Goal: Find specific page/section: Find specific page/section

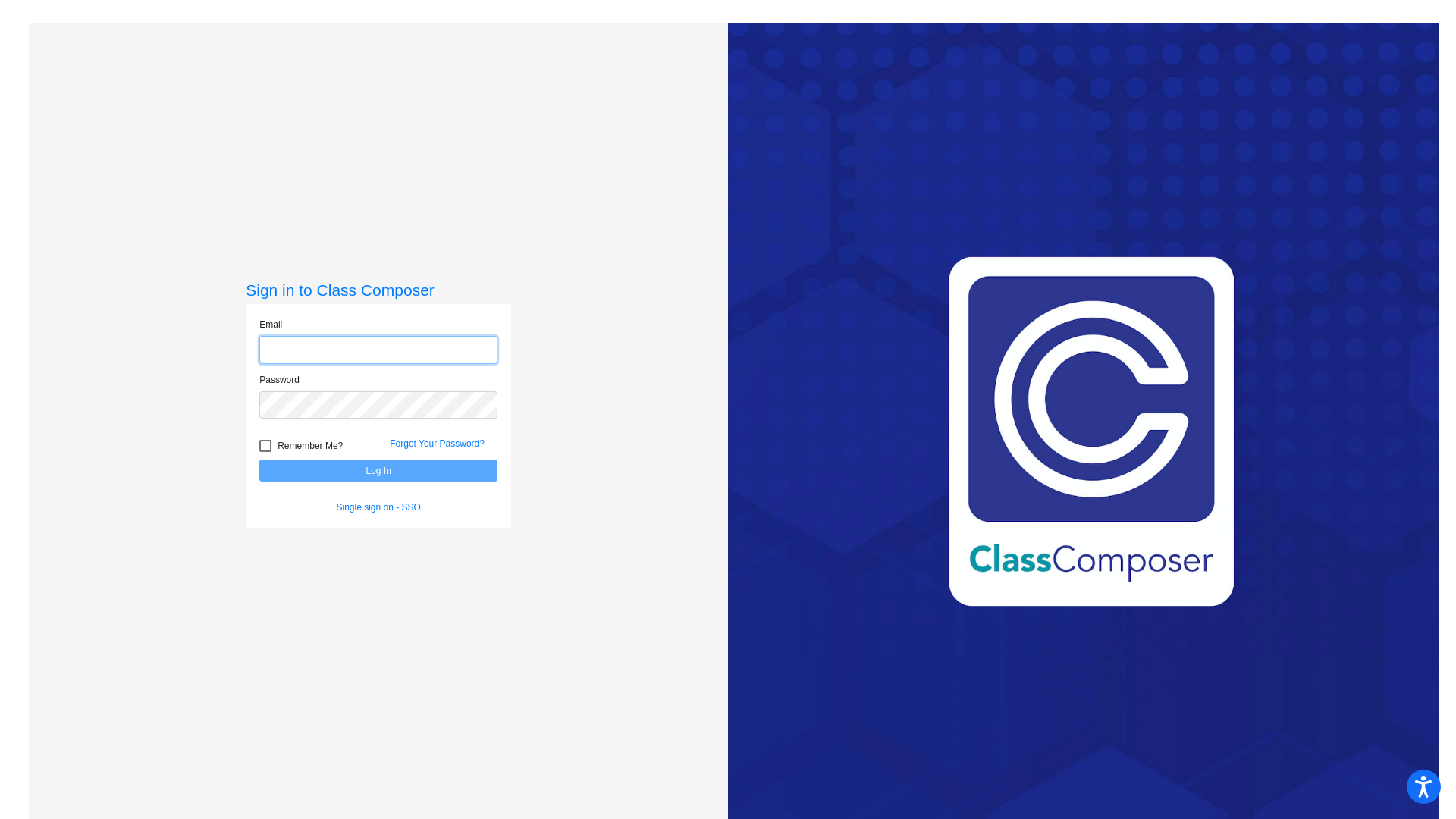
type input "[EMAIL_ADDRESS][DOMAIN_NAME]"
click at [380, 471] on button "Log In" at bounding box center [378, 471] width 238 height 22
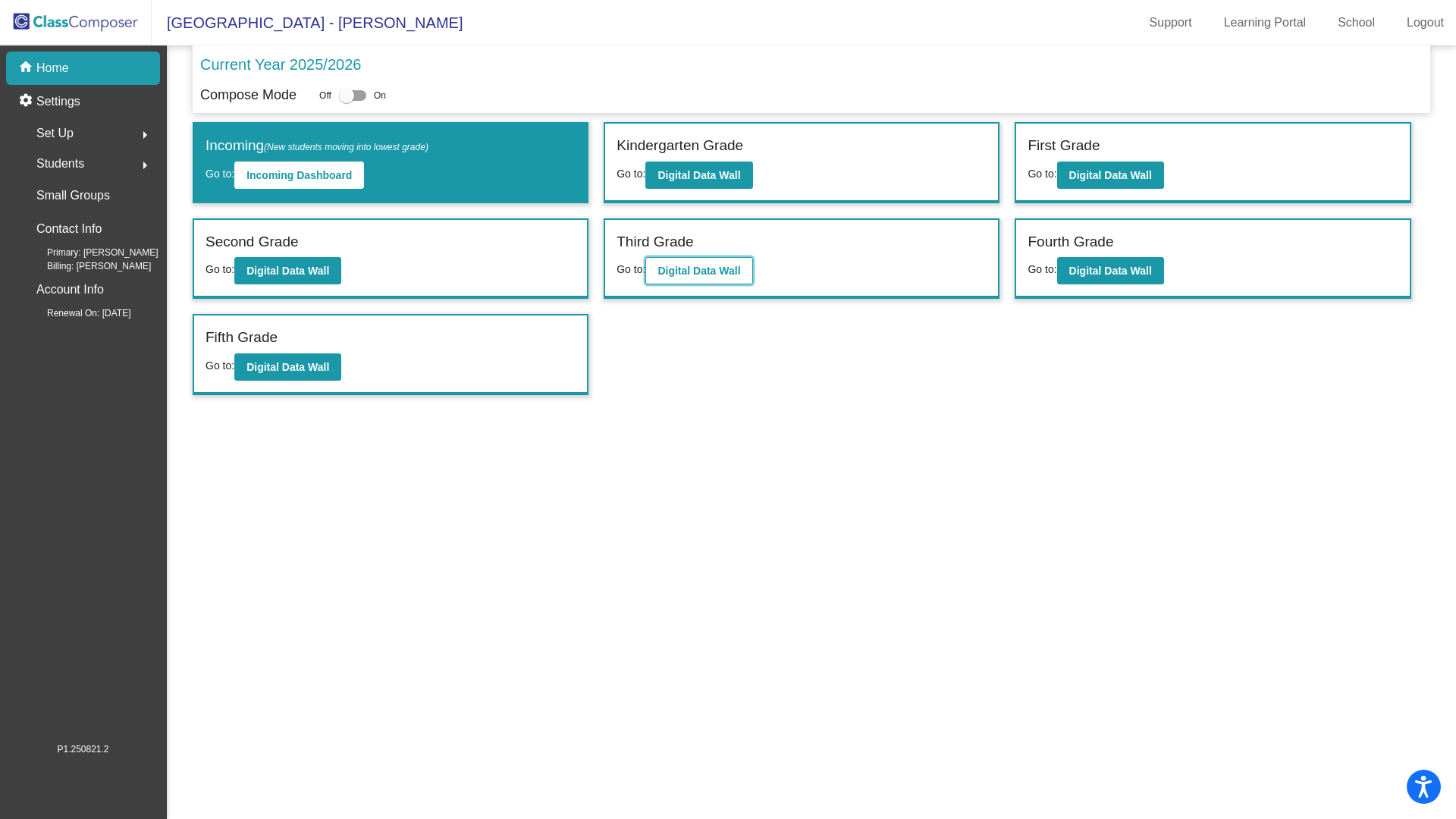
click at [697, 270] on b "Digital Data Wall" at bounding box center [698, 271] width 83 height 12
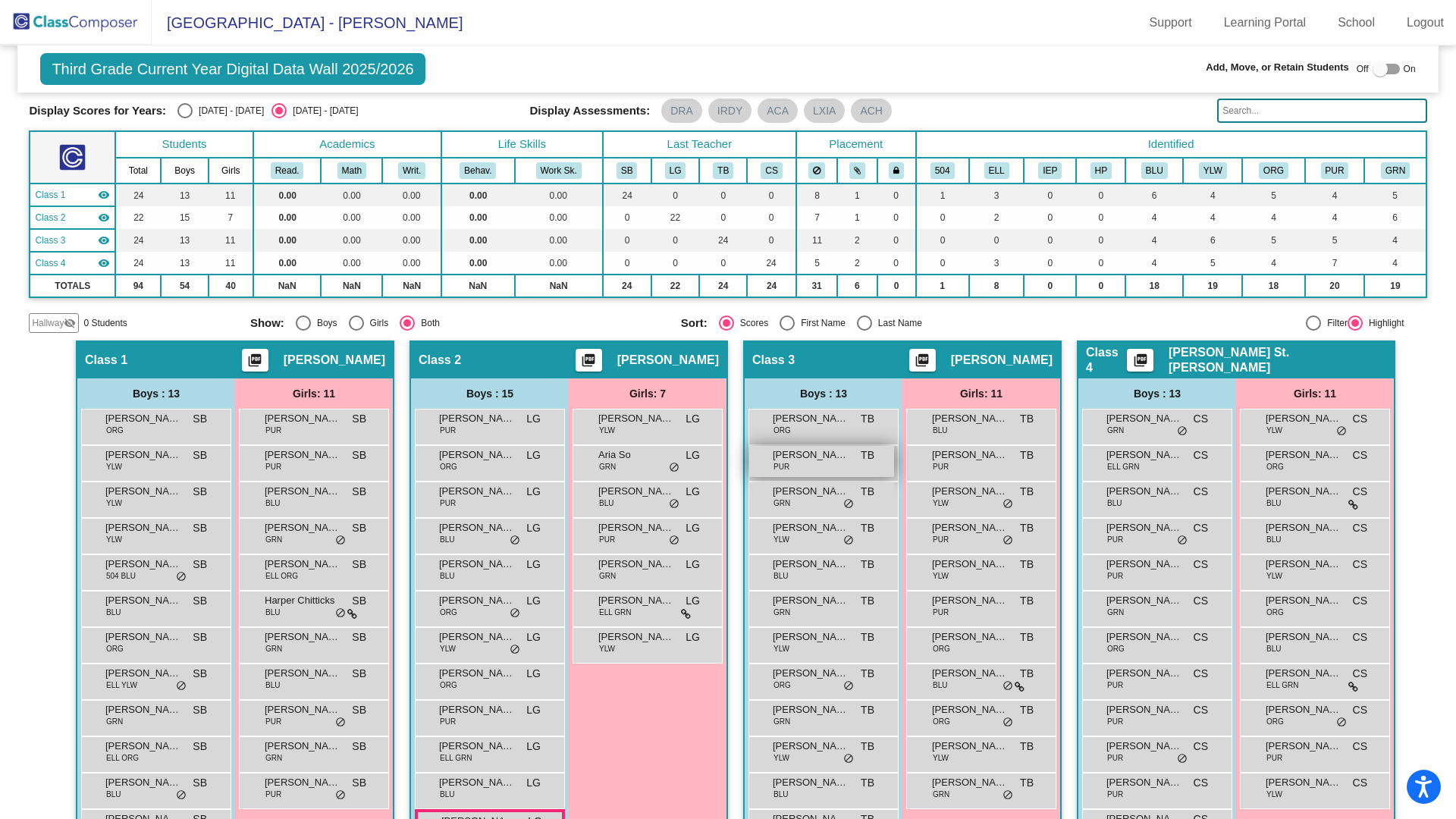
scroll to position [49, 0]
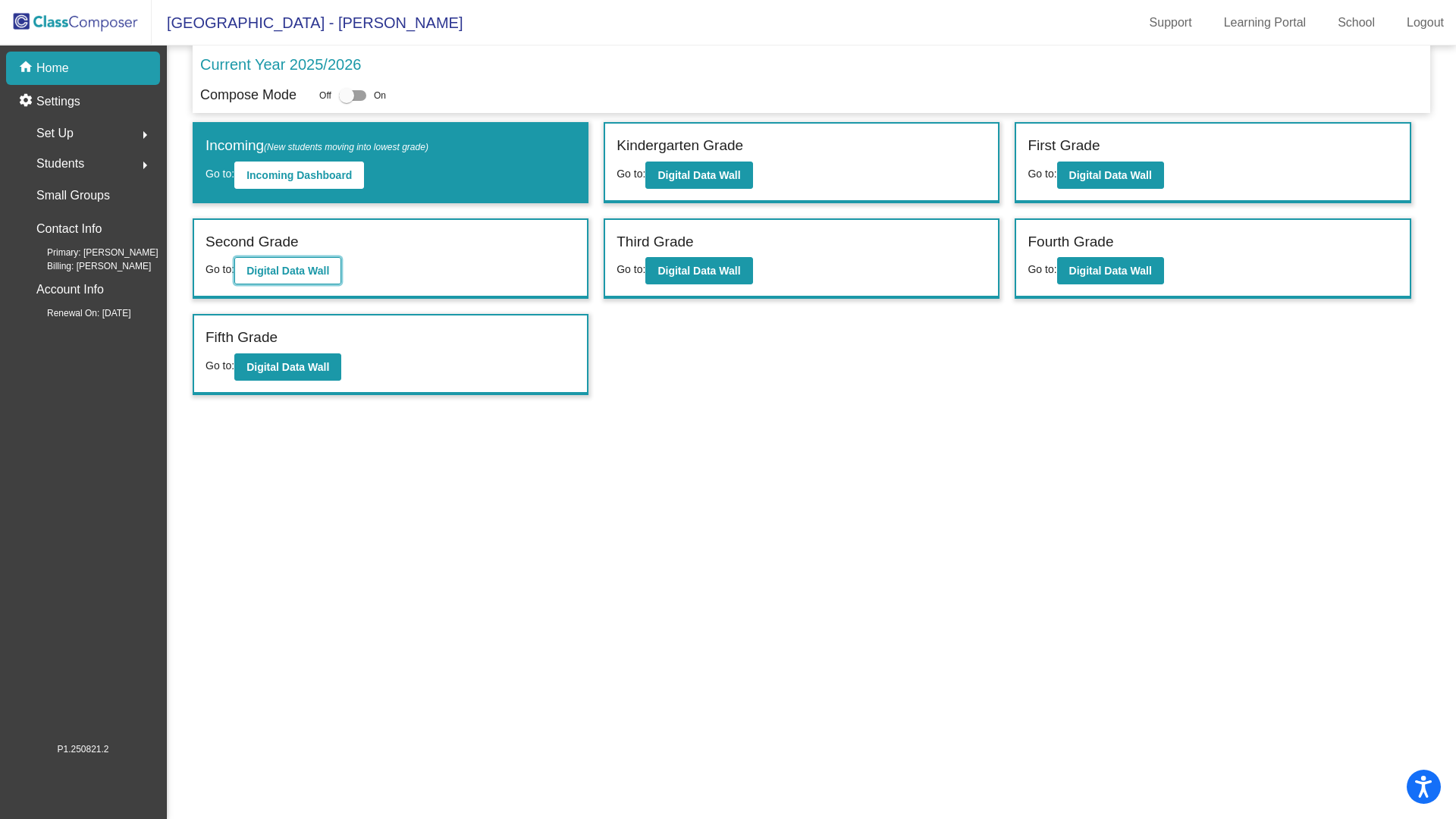
click at [301, 267] on b "Digital Data Wall" at bounding box center [287, 271] width 83 height 12
click at [326, 366] on b "Digital Data Wall" at bounding box center [287, 367] width 83 height 12
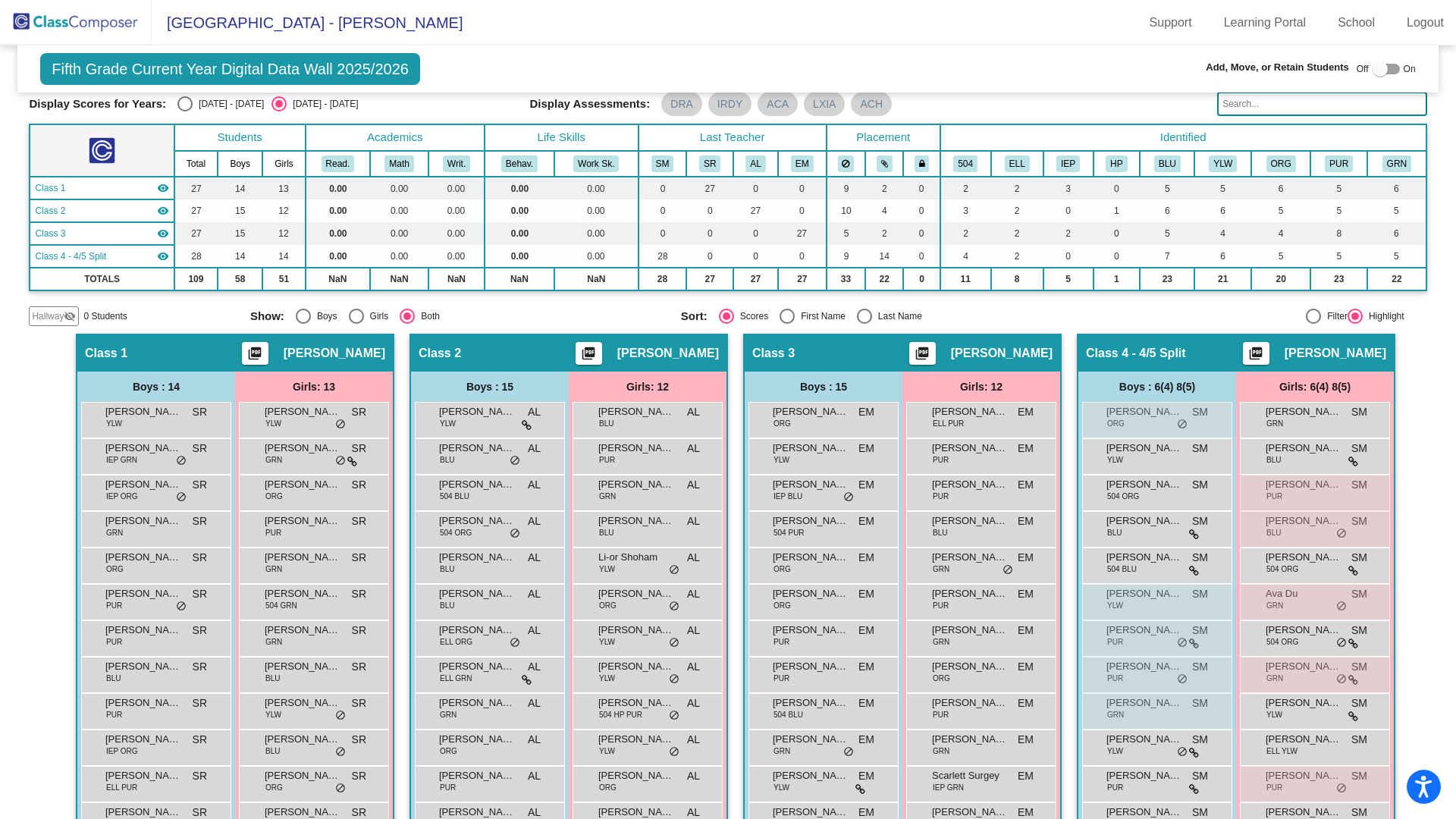
scroll to position [186, 0]
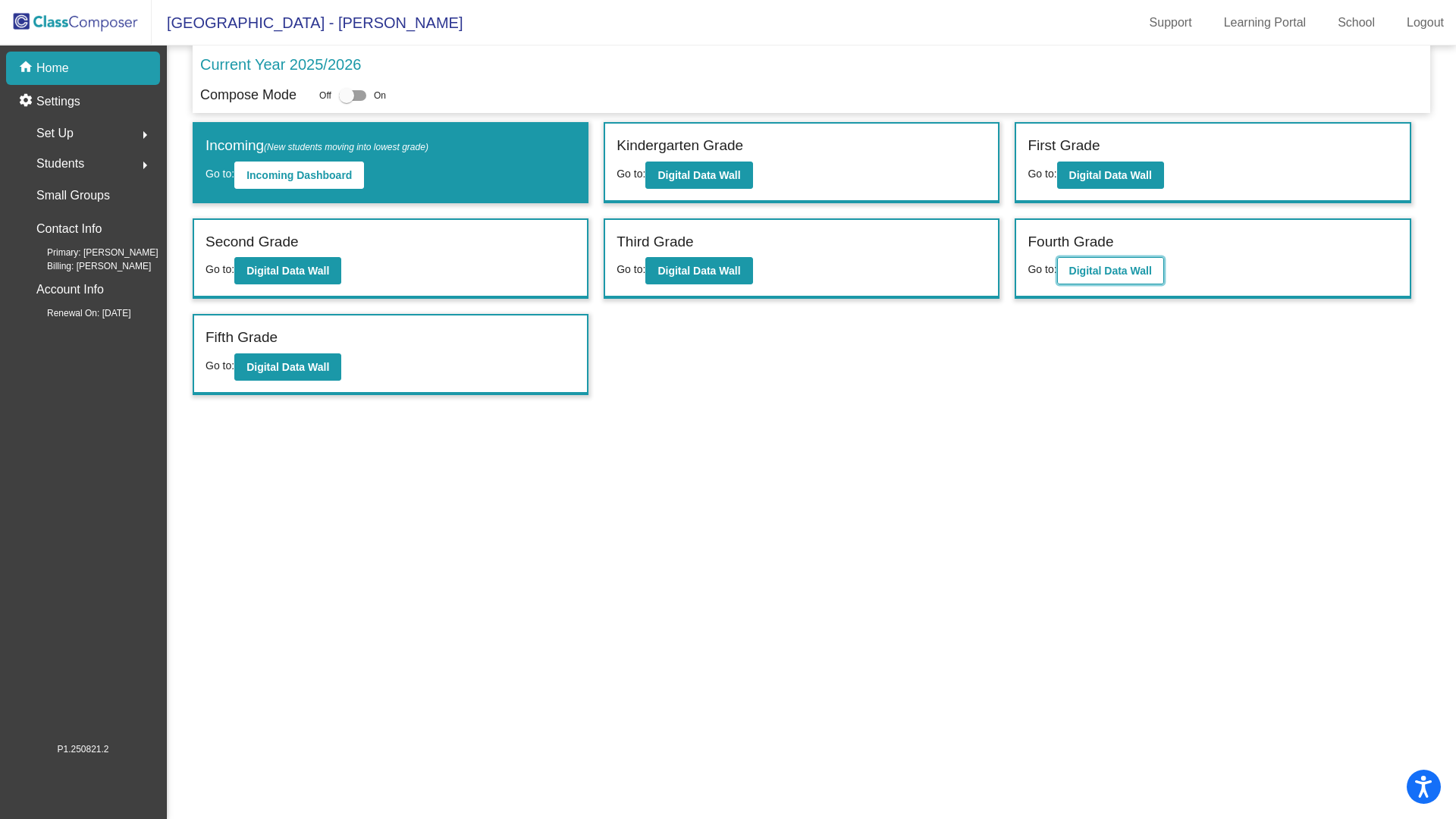
click at [1077, 273] on b "Digital Data Wall" at bounding box center [1110, 271] width 83 height 12
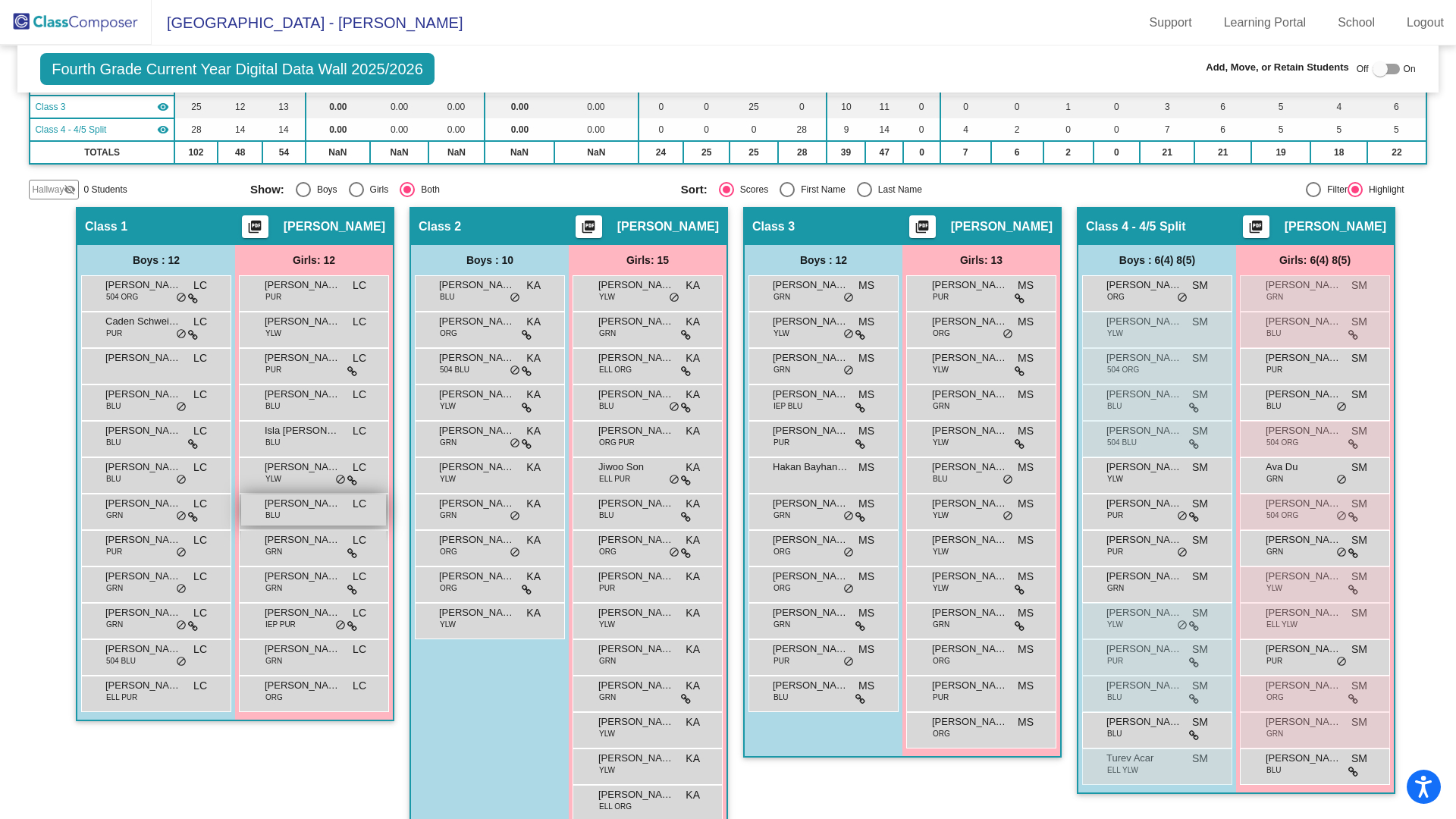
scroll to position [183, 0]
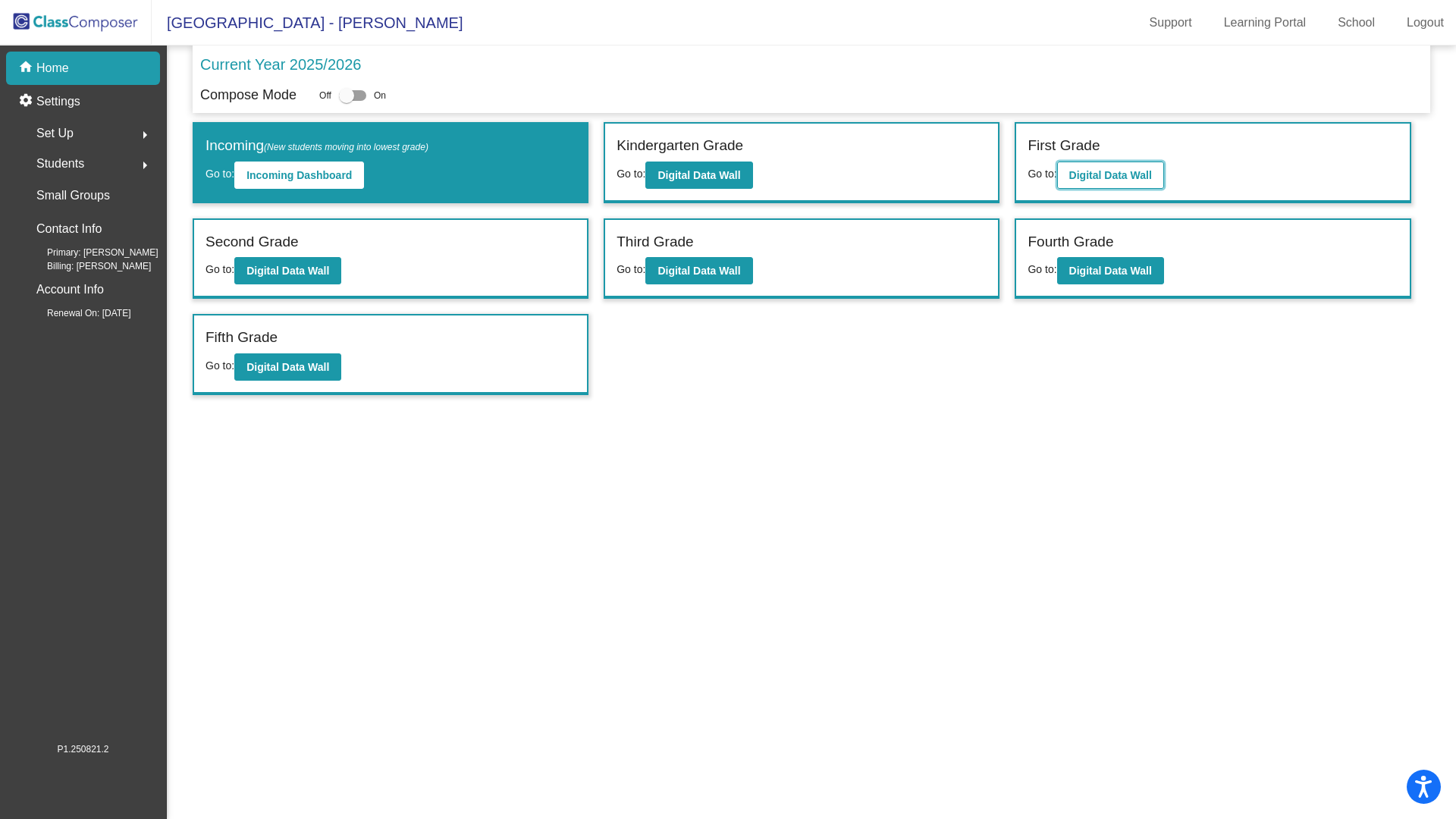
click at [1101, 169] on b "Digital Data Wall" at bounding box center [1110, 175] width 83 height 12
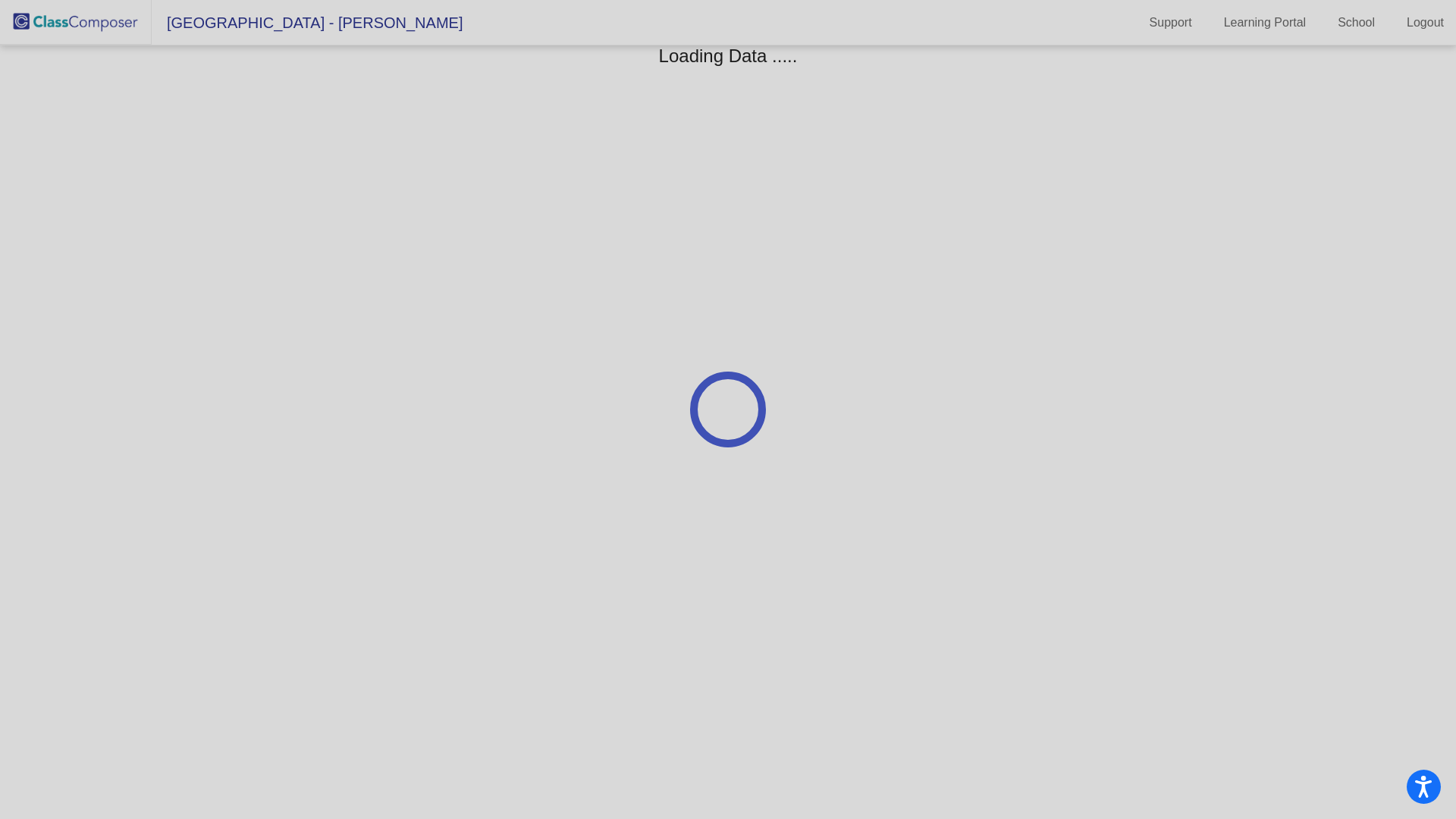
click at [1101, 168] on div at bounding box center [728, 410] width 1456 height 819
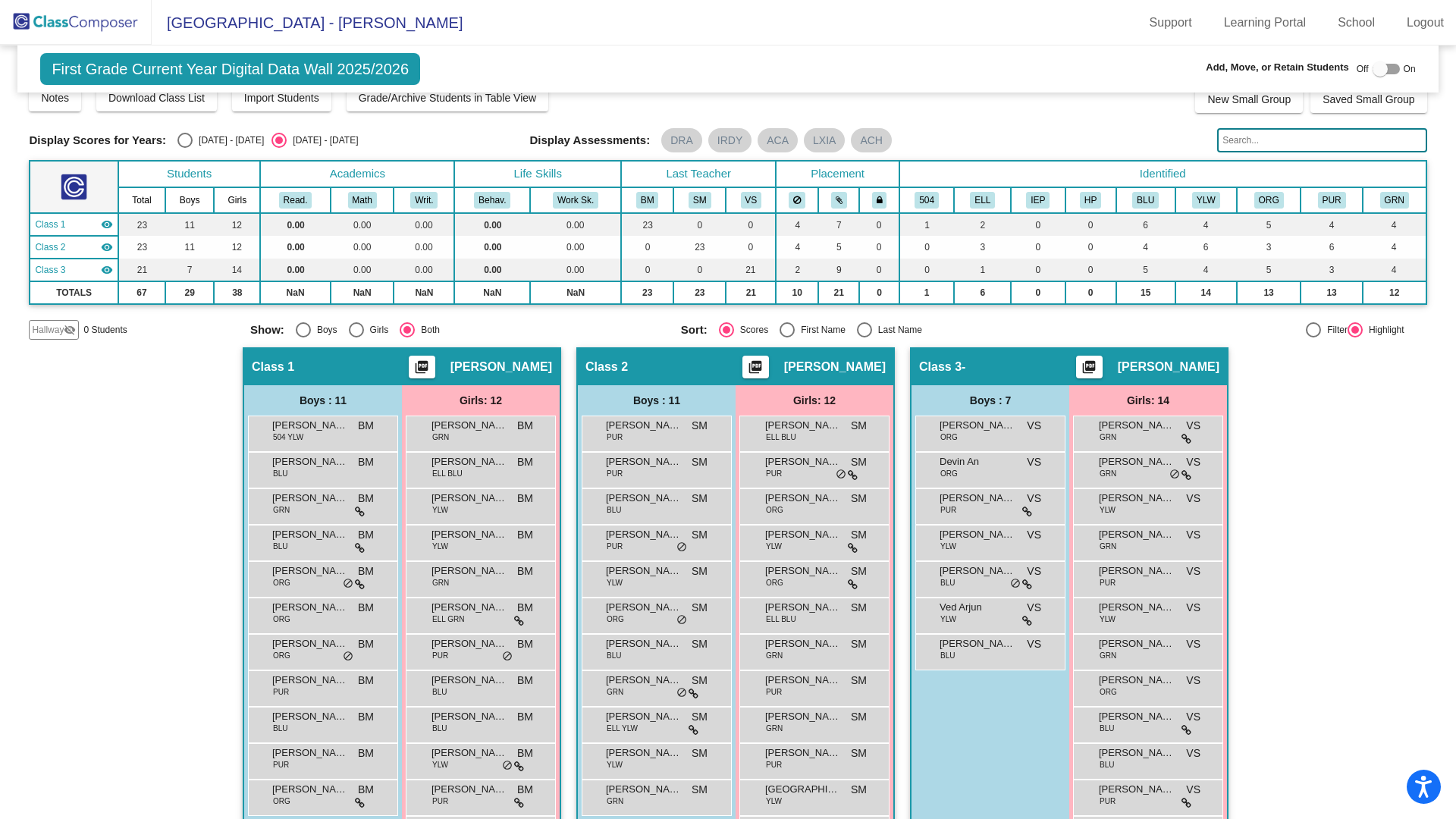
scroll to position [20, 0]
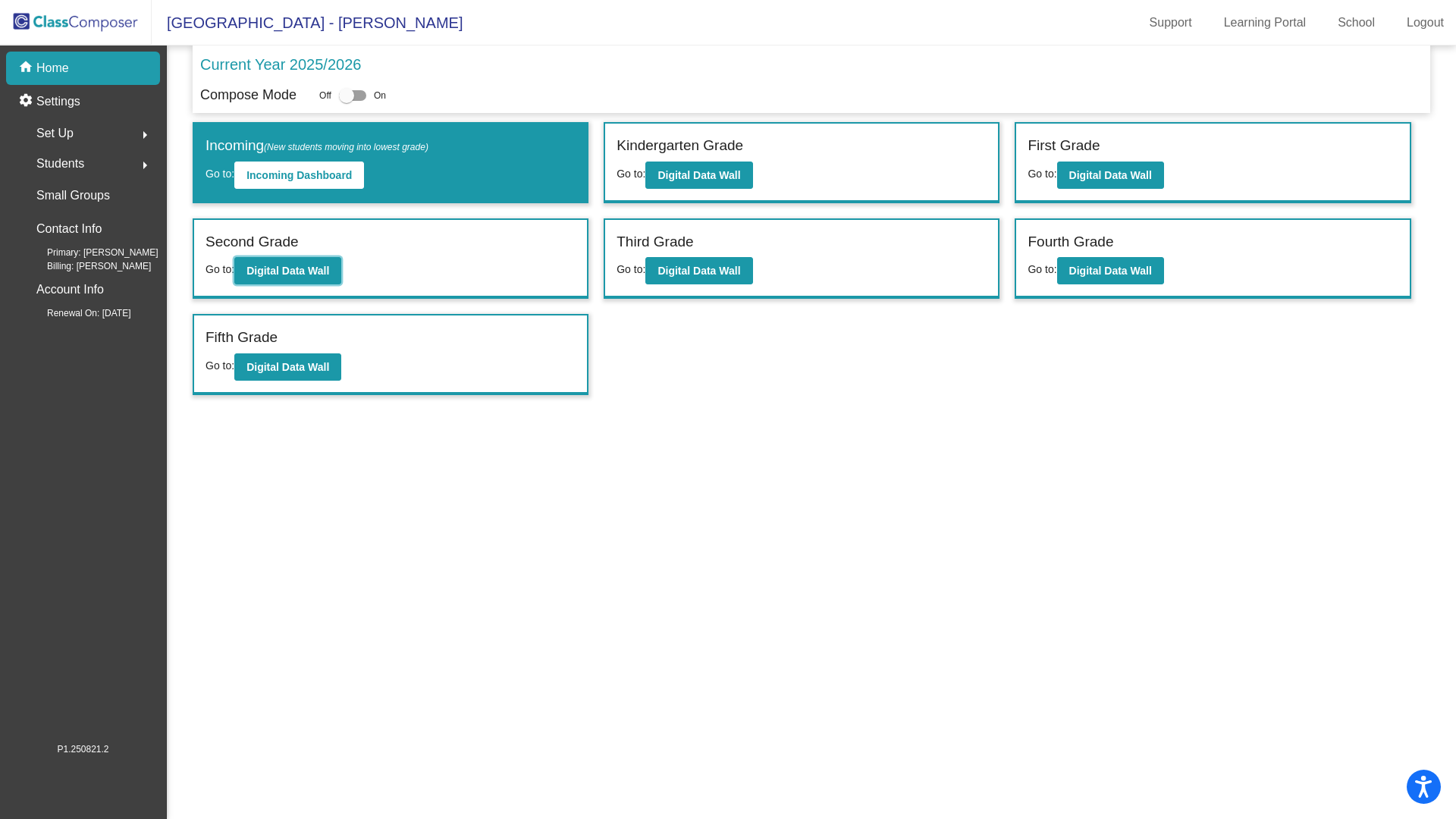
drag, startPoint x: 341, startPoint y: 270, endPoint x: 372, endPoint y: 267, distance: 31.1
click at [346, 268] on div "Second Grade Go to: Digital Data Wall" at bounding box center [390, 259] width 393 height 78
click at [288, 267] on b "Digital Data Wall" at bounding box center [287, 271] width 83 height 12
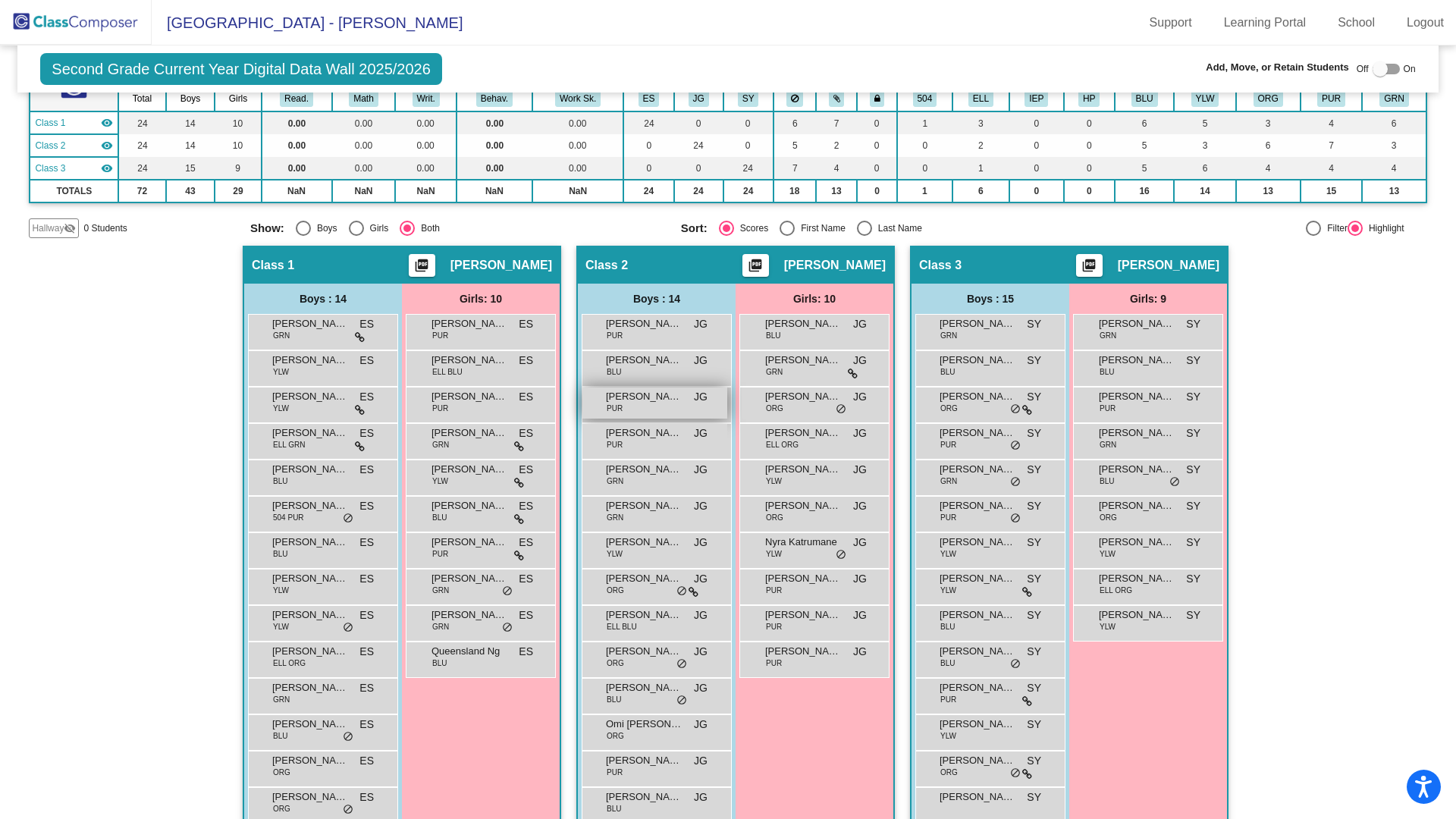
scroll to position [186, 0]
